Goal: Task Accomplishment & Management: Use online tool/utility

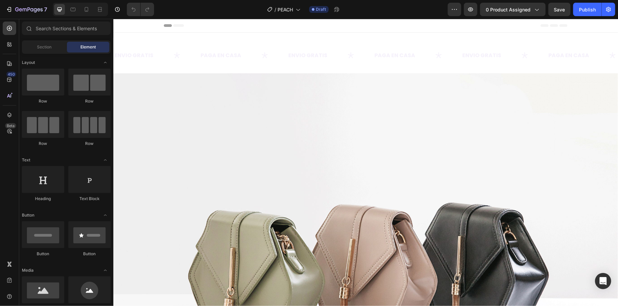
click at [88, 16] on div "7 Version history / PEACH Draft Preview 0 product assigned Save Publish" at bounding box center [309, 9] width 618 height 19
click at [88, 13] on div at bounding box center [86, 9] width 11 height 11
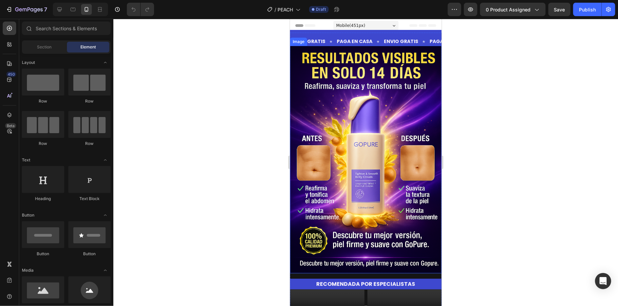
click at [362, 101] on img at bounding box center [366, 159] width 152 height 228
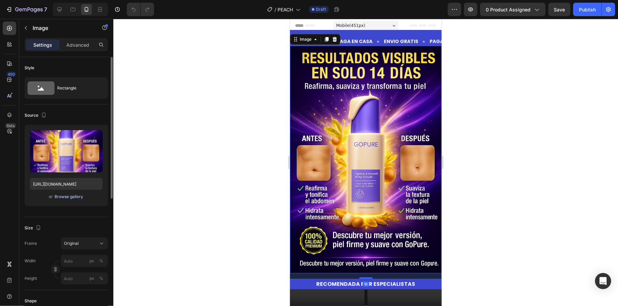
click at [73, 194] on div "Browse gallery" at bounding box center [69, 197] width 29 height 6
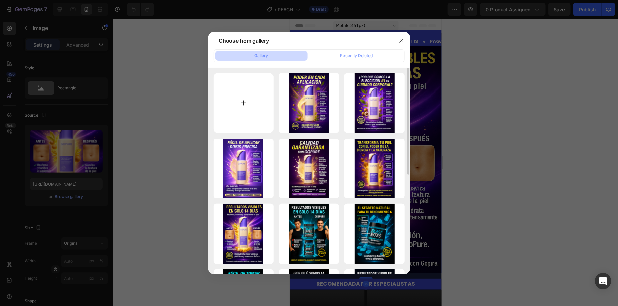
click at [251, 108] on input "file" at bounding box center [244, 103] width 60 height 60
type input "C:\fakepath\PEACH1.png"
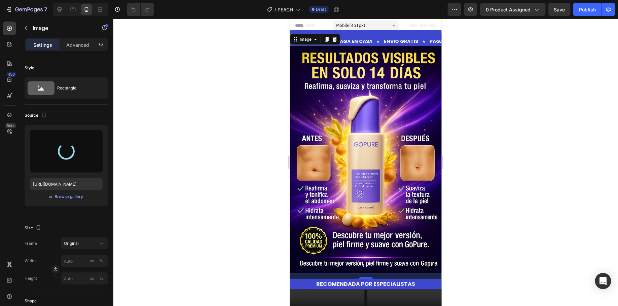
type input "[URL][DOMAIN_NAME]"
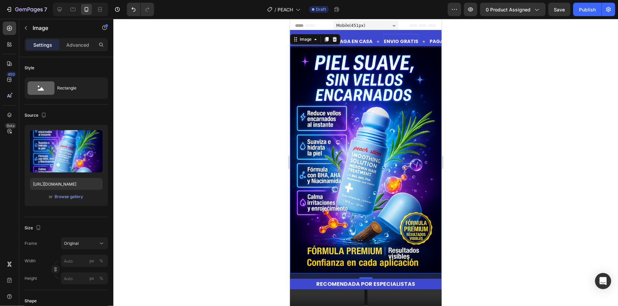
click at [401, 35] on div "ENVIO GRATIS Text" at bounding box center [401, 41] width 36 height 15
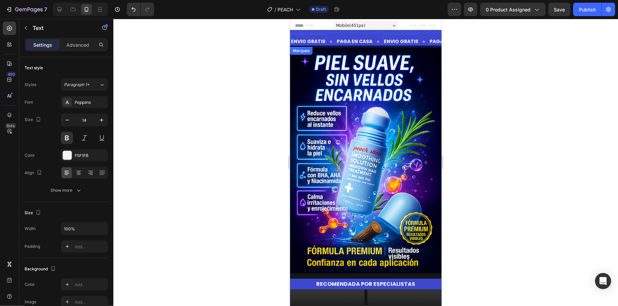
click at [381, 32] on div "ENVIO GRATIS Text 0 PAGA EN CASA Text ENVIO GRATIS Text 0 PAGA EN CASA Text ENV…" at bounding box center [366, 38] width 152 height 17
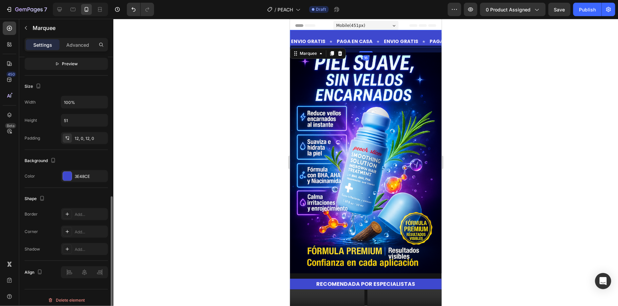
scroll to position [280, 0]
click at [66, 170] on div at bounding box center [67, 174] width 9 height 9
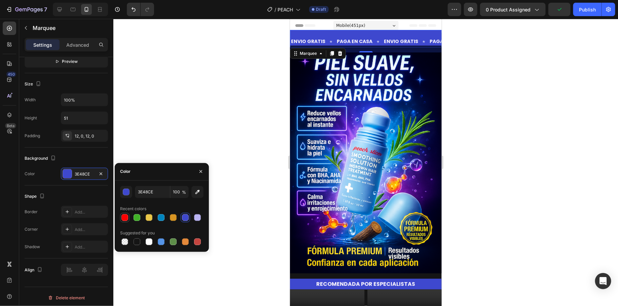
click at [126, 218] on div at bounding box center [124, 217] width 7 height 7
type input "FF0000"
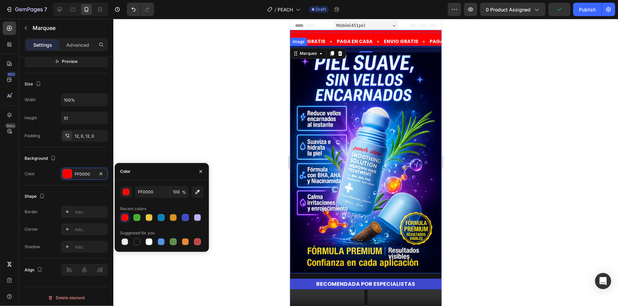
click at [361, 138] on img at bounding box center [366, 159] width 152 height 228
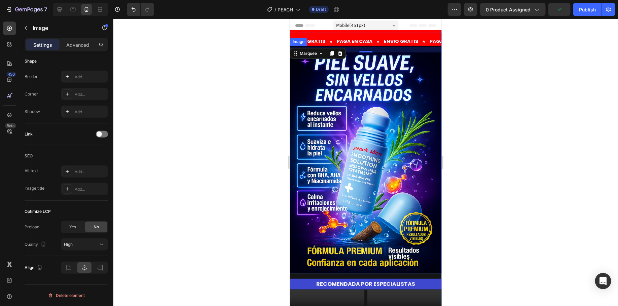
scroll to position [0, 0]
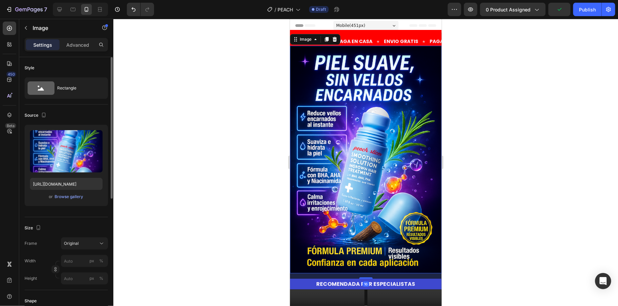
click at [462, 138] on div at bounding box center [365, 162] width 505 height 287
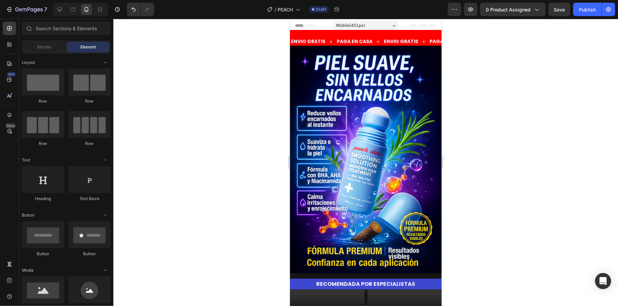
click at [473, 110] on div at bounding box center [365, 162] width 505 height 287
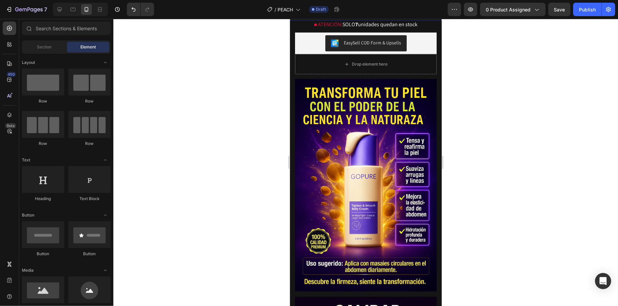
scroll to position [335, 0]
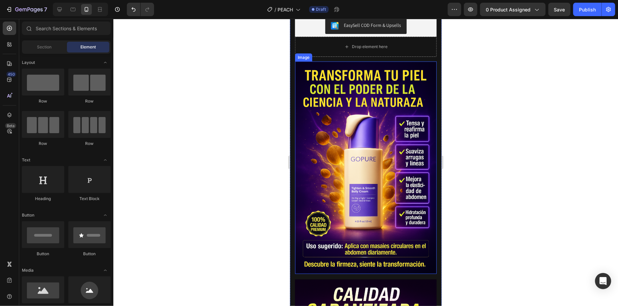
click at [393, 222] on img at bounding box center [366, 167] width 142 height 213
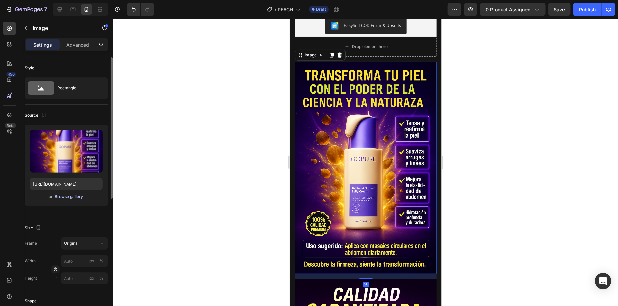
click at [65, 198] on div "Browse gallery" at bounding box center [69, 197] width 29 height 6
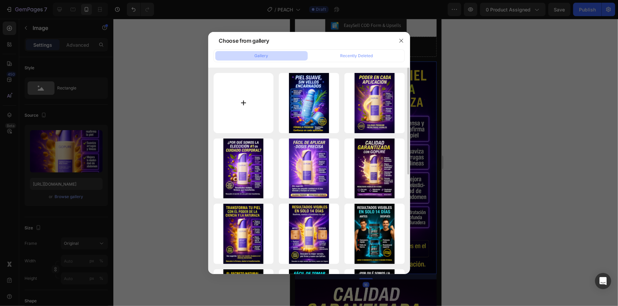
click at [244, 108] on input "file" at bounding box center [244, 103] width 60 height 60
type input "C:\fakepath\peach2.png"
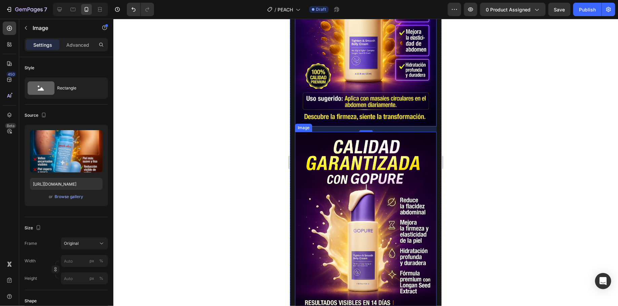
scroll to position [584, 0]
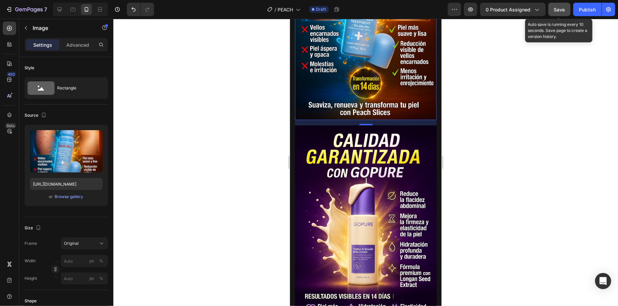
click at [558, 6] on div "Save" at bounding box center [559, 9] width 11 height 7
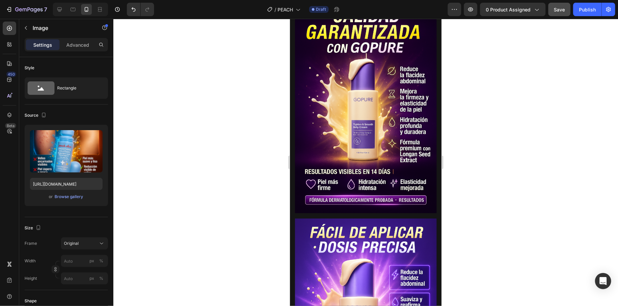
scroll to position [713, 0]
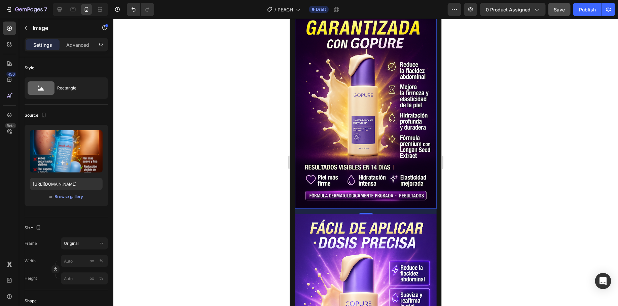
click at [392, 128] on img at bounding box center [366, 102] width 142 height 213
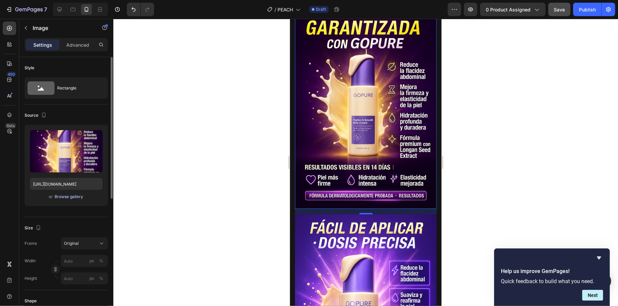
click at [71, 194] on div "Browse gallery" at bounding box center [69, 197] width 29 height 6
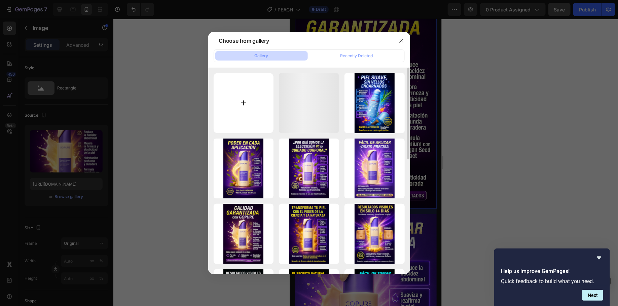
click at [214, 112] on input "file" at bounding box center [244, 103] width 60 height 60
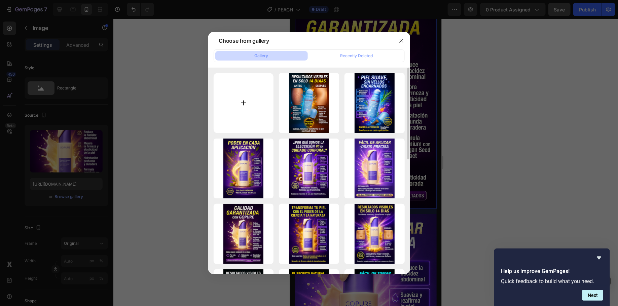
type input "C:\fakepath\mm3.png"
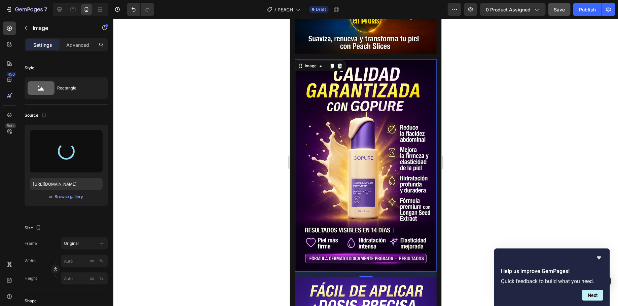
scroll to position [650, 0]
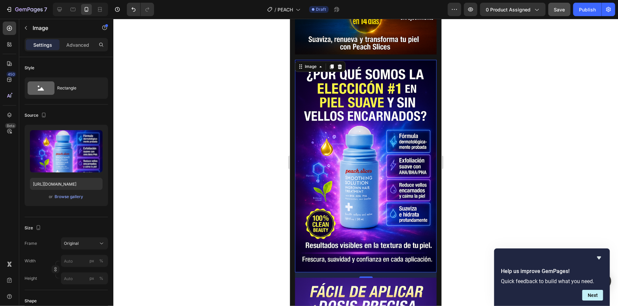
click at [549, 5] on div "Preview 0 product assigned Save Publish" at bounding box center [532, 9] width 168 height 13
click at [564, 12] on span "Save" at bounding box center [559, 10] width 11 height 6
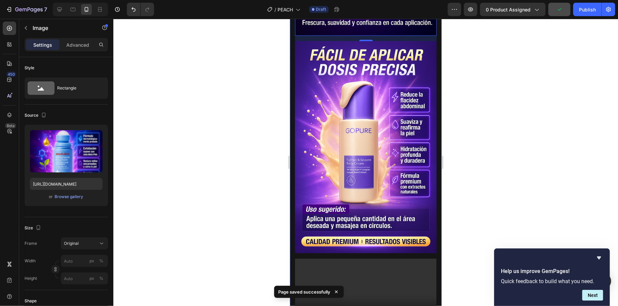
scroll to position [897, 0]
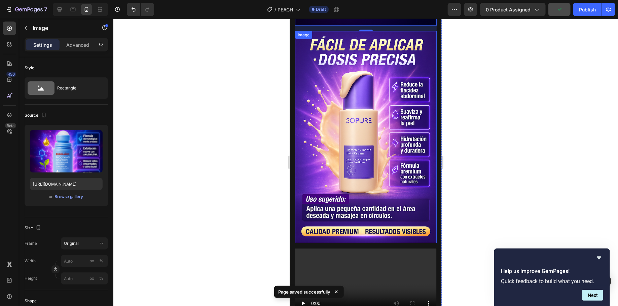
click at [390, 87] on img at bounding box center [366, 137] width 142 height 213
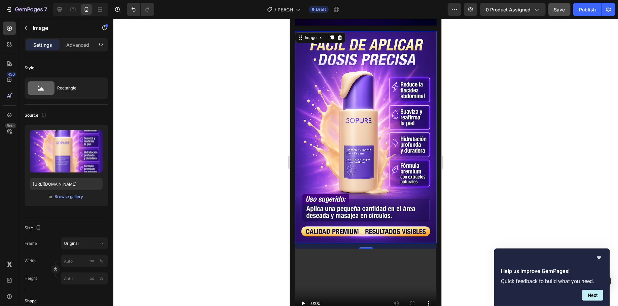
click at [389, 159] on img at bounding box center [366, 137] width 142 height 213
click at [65, 205] on div "Upload Image [URL][DOMAIN_NAME] or Browse gallery" at bounding box center [66, 165] width 83 height 81
click at [70, 199] on div "Browse gallery" at bounding box center [69, 197] width 29 height 6
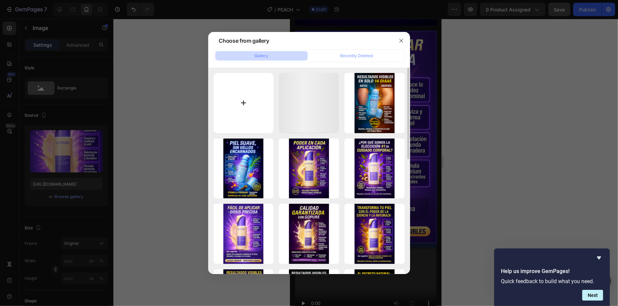
click at [266, 86] on input "file" at bounding box center [244, 103] width 60 height 60
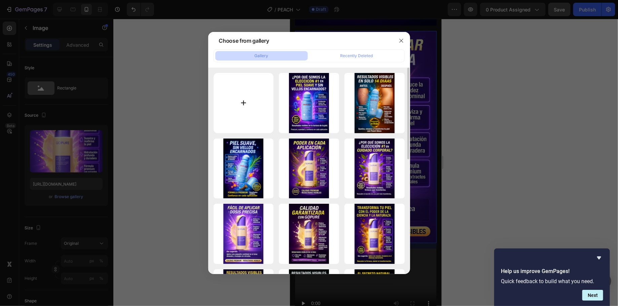
type input "C:\fakepath\peach #3.png"
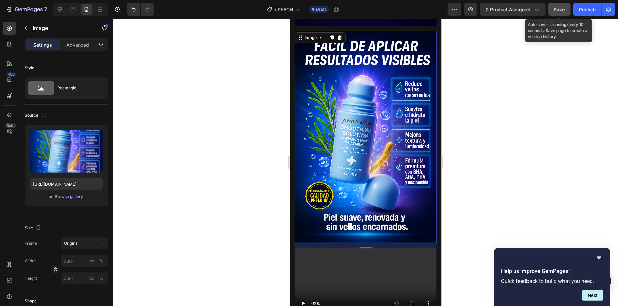
click at [560, 4] on button "Save" at bounding box center [559, 9] width 22 height 13
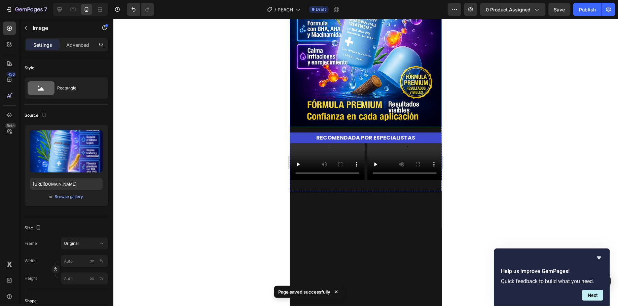
scroll to position [0, 0]
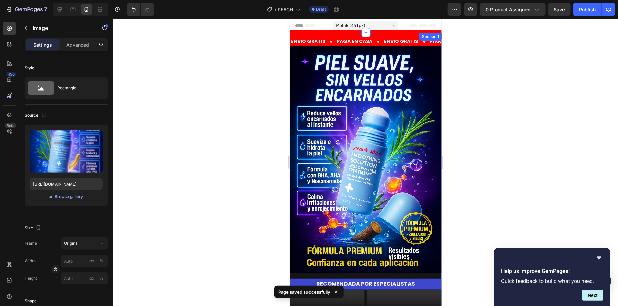
click at [428, 283] on p "RECOMENDADA POR ESPECIALISTAS" at bounding box center [365, 284] width 150 height 10
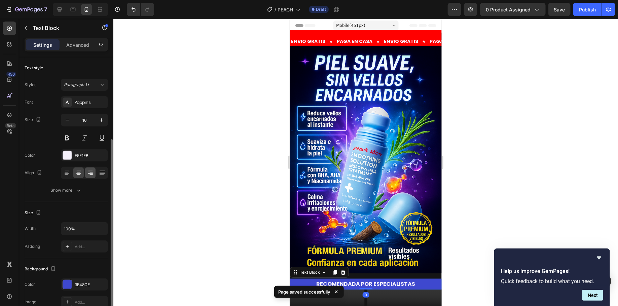
scroll to position [129, 0]
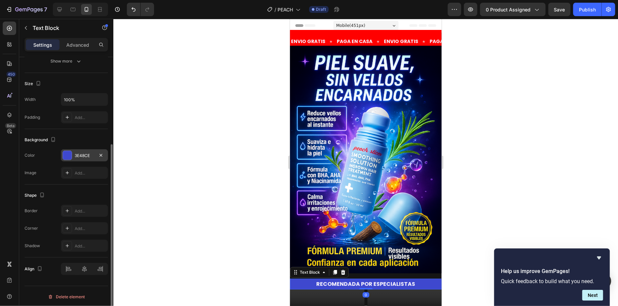
click at [70, 151] on div at bounding box center [67, 155] width 9 height 9
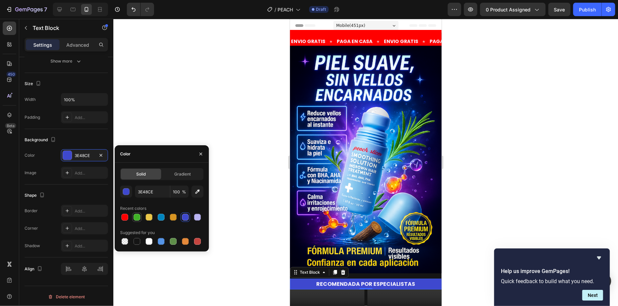
drag, startPoint x: 125, startPoint y: 220, endPoint x: 134, endPoint y: 220, distance: 9.1
click at [125, 220] on div at bounding box center [124, 217] width 7 height 7
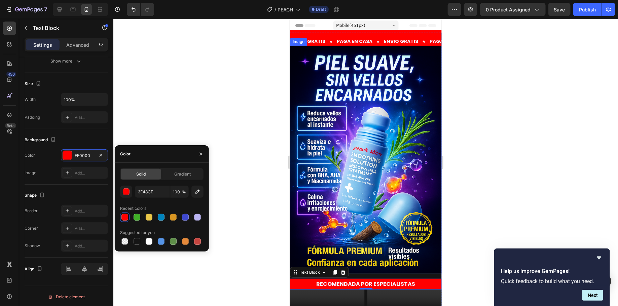
click at [363, 187] on img at bounding box center [366, 159] width 152 height 228
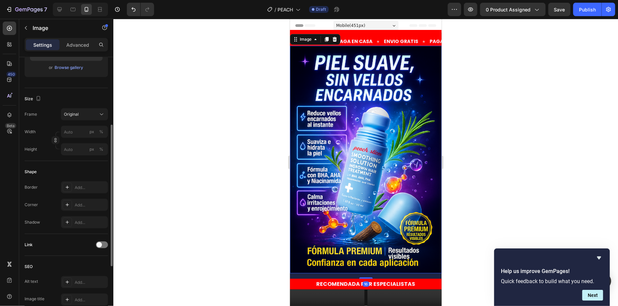
scroll to position [0, 0]
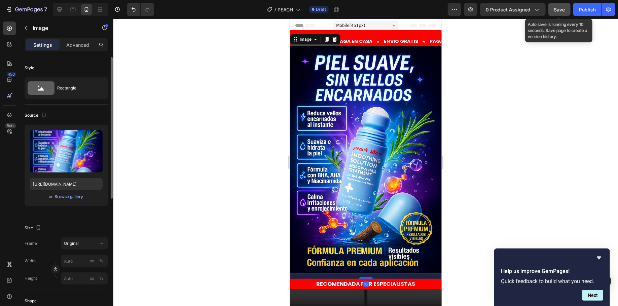
click at [567, 9] on button "Save" at bounding box center [559, 9] width 22 height 13
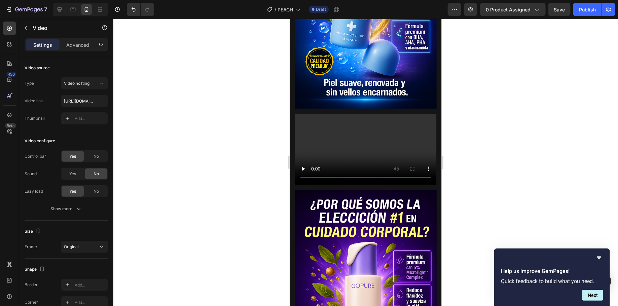
click at [366, 182] on video at bounding box center [366, 149] width 142 height 71
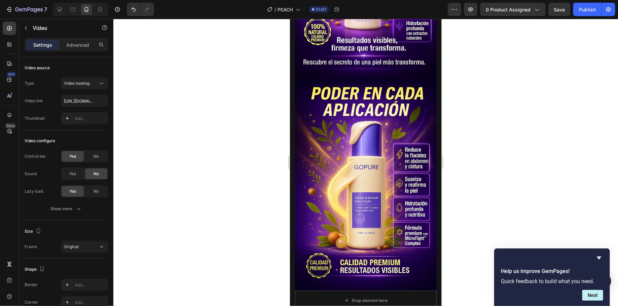
scroll to position [1363, 0]
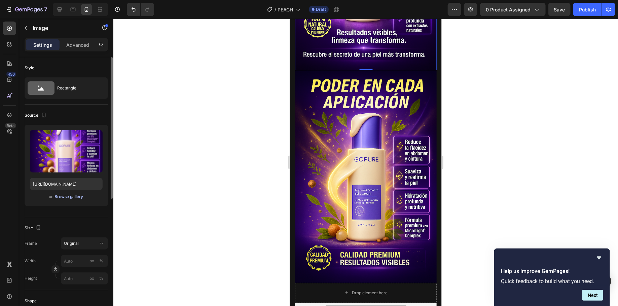
click at [57, 196] on div "Browse gallery" at bounding box center [69, 197] width 29 height 6
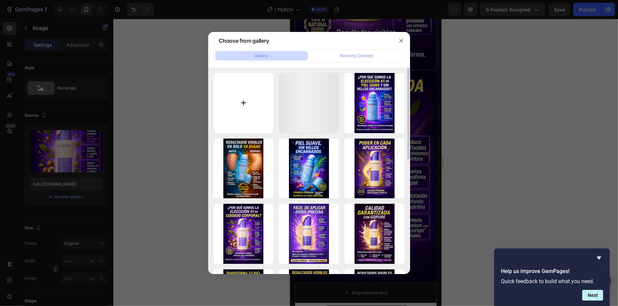
click at [238, 94] on input "file" at bounding box center [244, 103] width 60 height 60
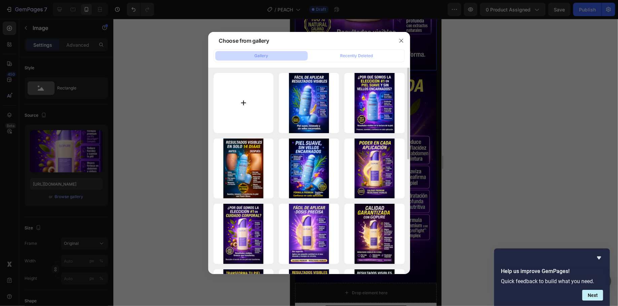
type input "C:\fakepath\lvselev.png"
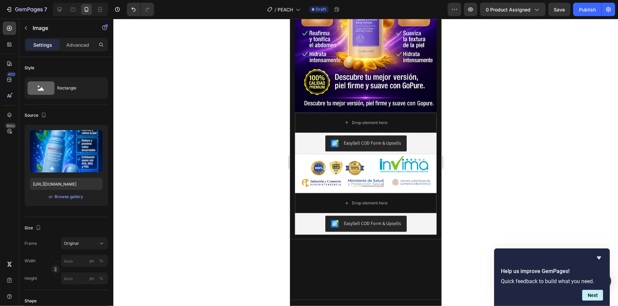
scroll to position [1582, 0]
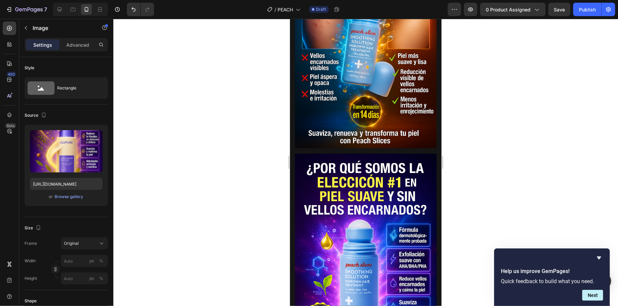
scroll to position [0, 0]
